Goal: Task Accomplishment & Management: Complete application form

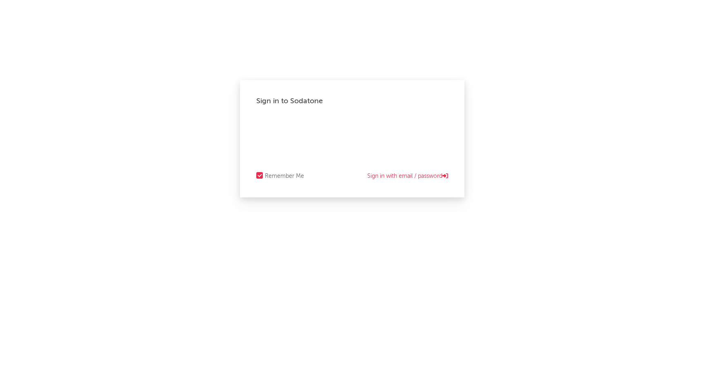
select select "warner_chappell"
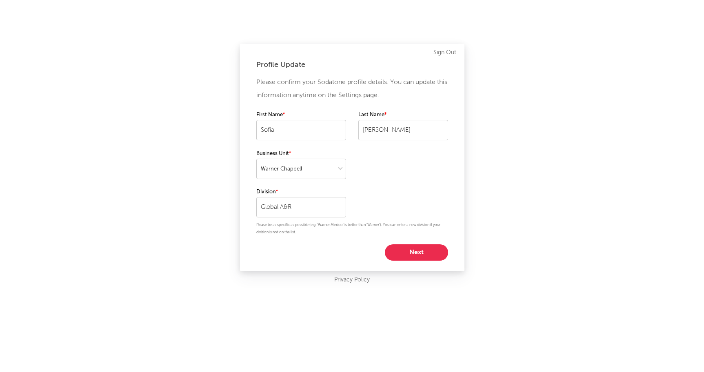
click at [415, 246] on button "Next" at bounding box center [416, 252] width 63 height 16
select select "anr_research"
select select "manager"
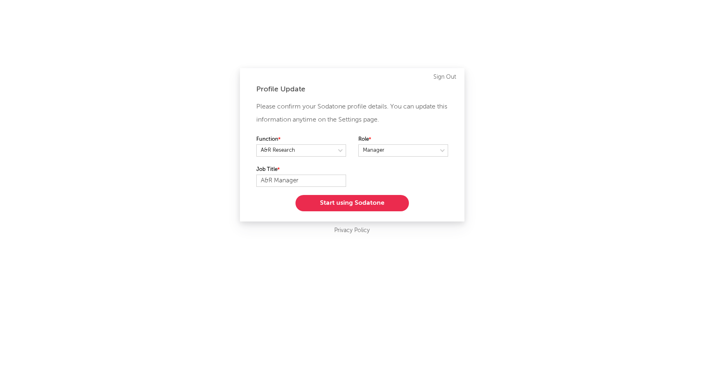
click at [353, 204] on button "Start using Sodatone" at bounding box center [351, 203] width 113 height 16
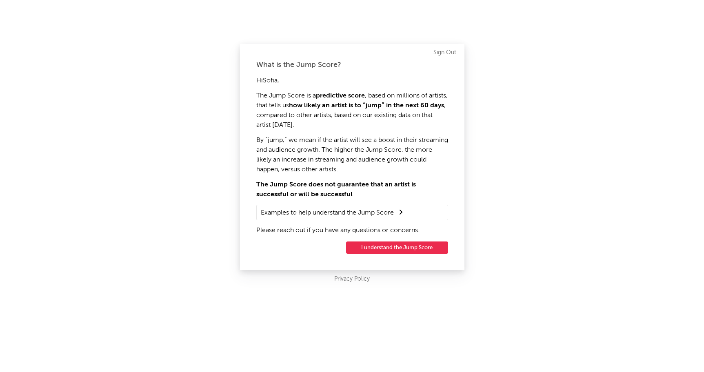
click at [429, 244] on button "I understand the Jump Score" at bounding box center [397, 248] width 102 height 12
